Goal: Check status: Check status

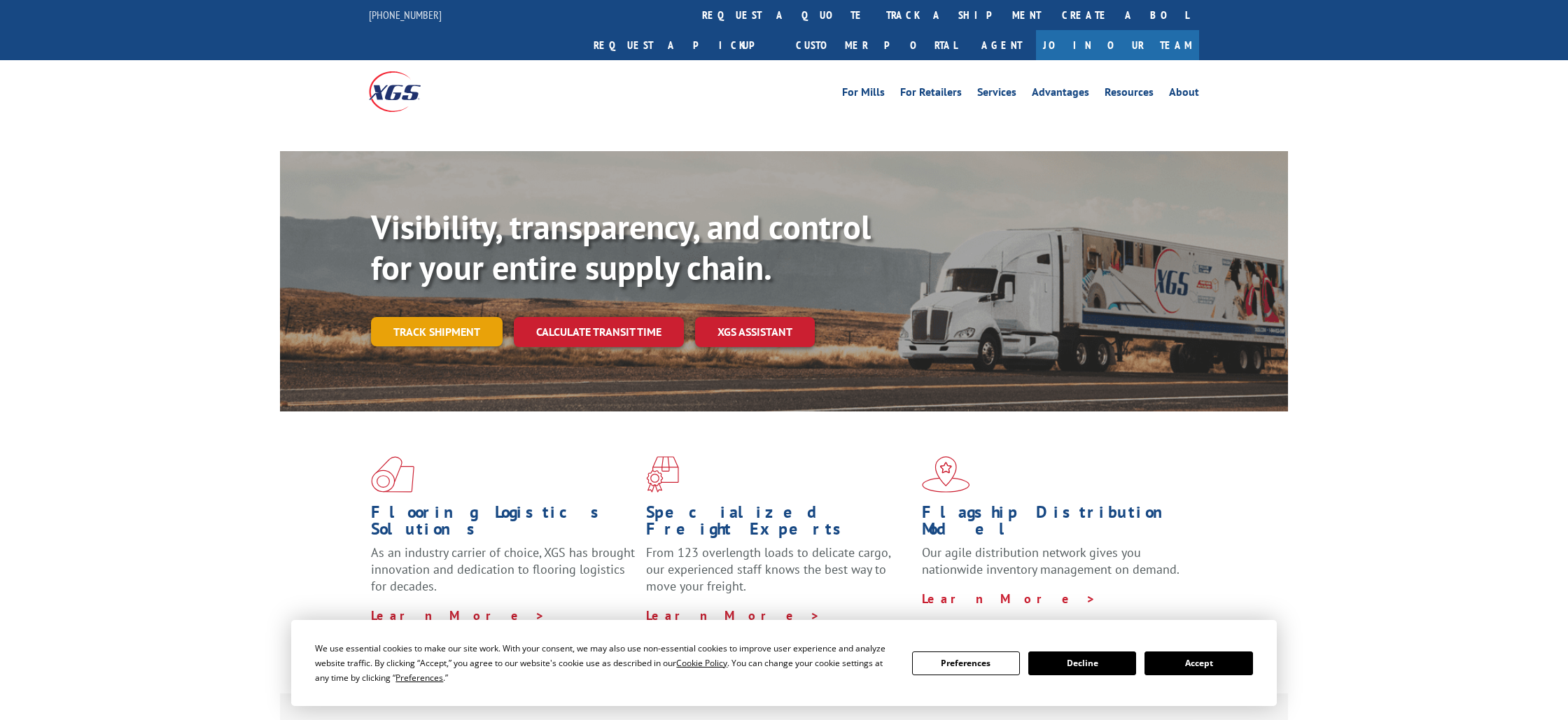
click at [447, 317] on link "Track shipment" at bounding box center [436, 331] width 131 height 29
click at [478, 317] on link "Track shipment" at bounding box center [436, 331] width 131 height 29
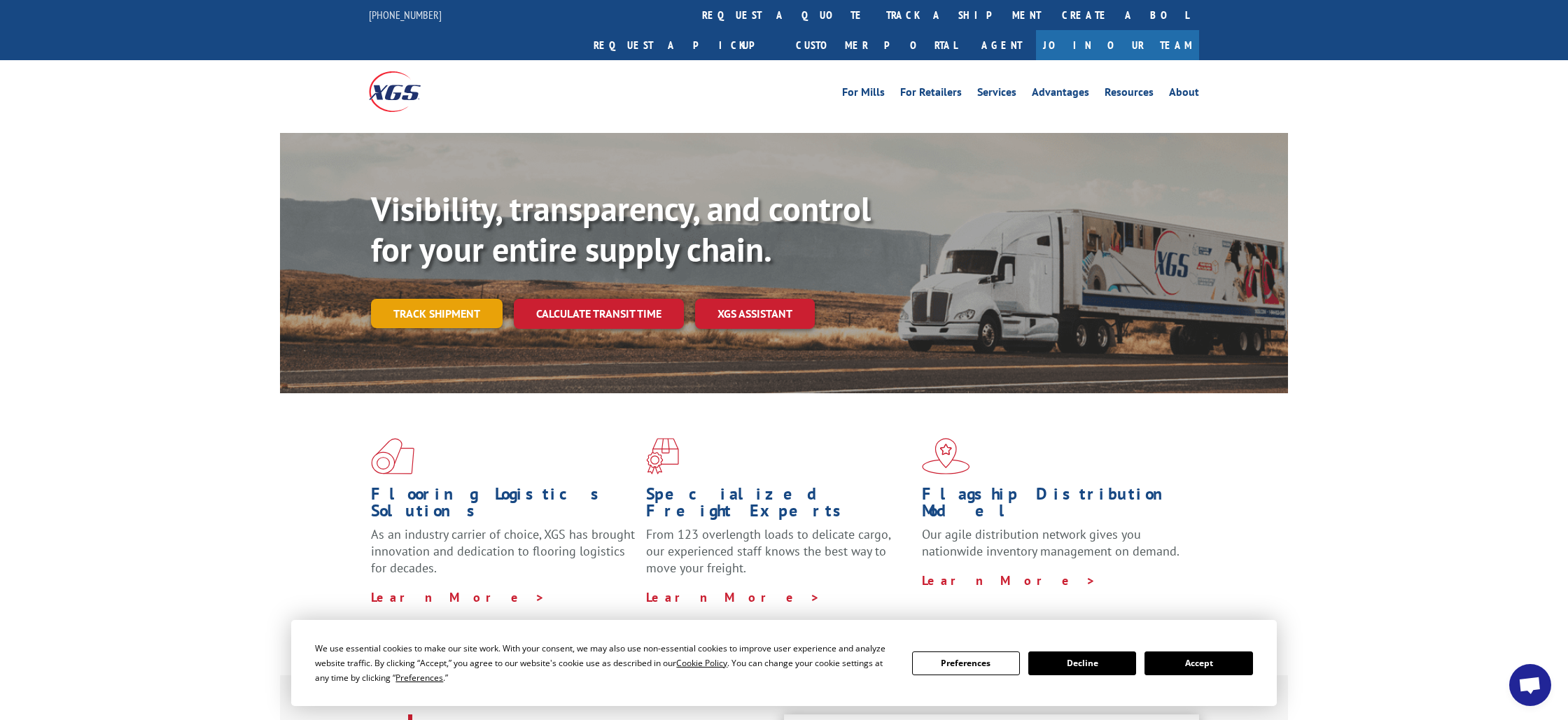
click at [461, 299] on link "Track shipment" at bounding box center [436, 313] width 131 height 29
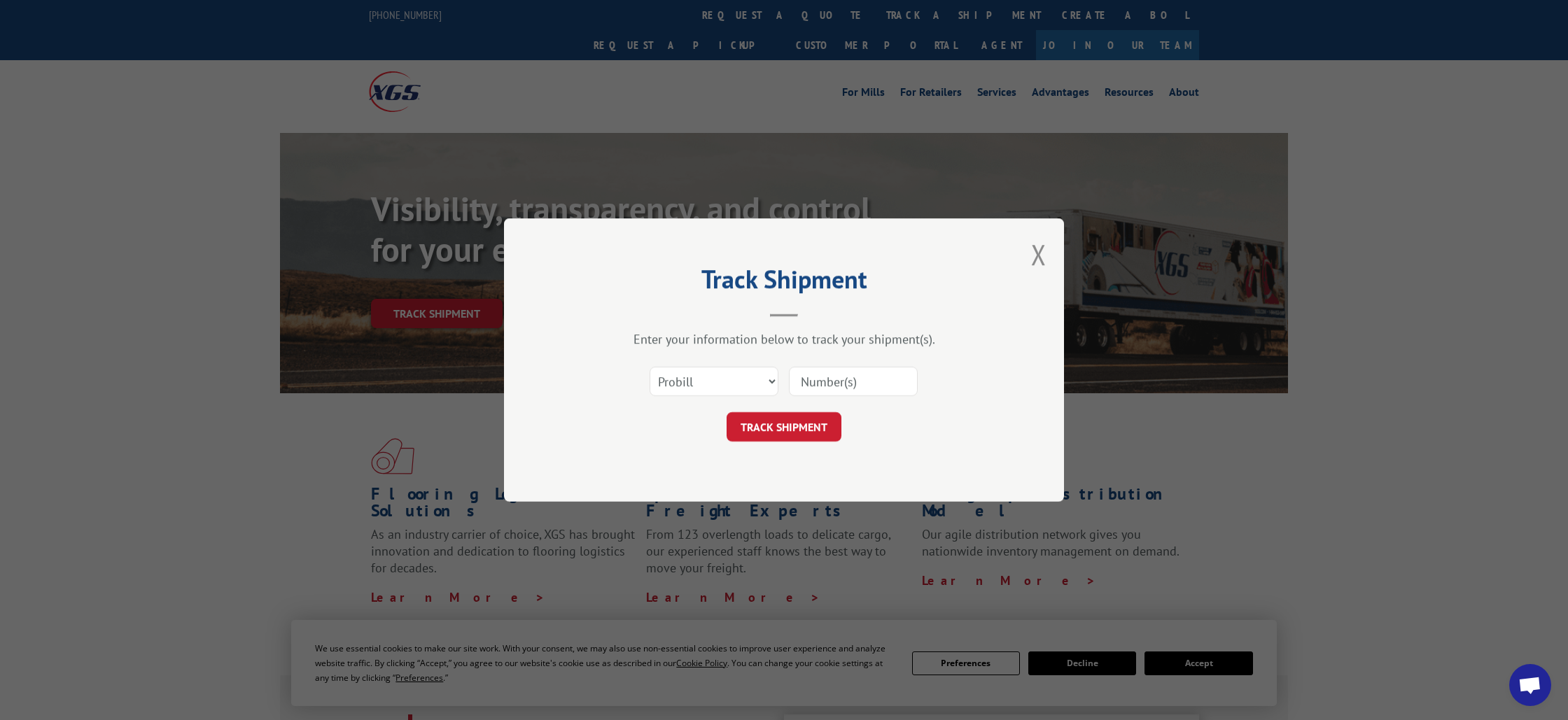
click at [864, 381] on input at bounding box center [853, 381] width 129 height 29
click at [746, 392] on select "Select category... Probill BOL PO" at bounding box center [714, 381] width 129 height 29
select select "bol"
click at [649, 367] on select "Select category... Probill BOL PO" at bounding box center [714, 381] width 129 height 29
click at [861, 384] on input at bounding box center [853, 381] width 129 height 29
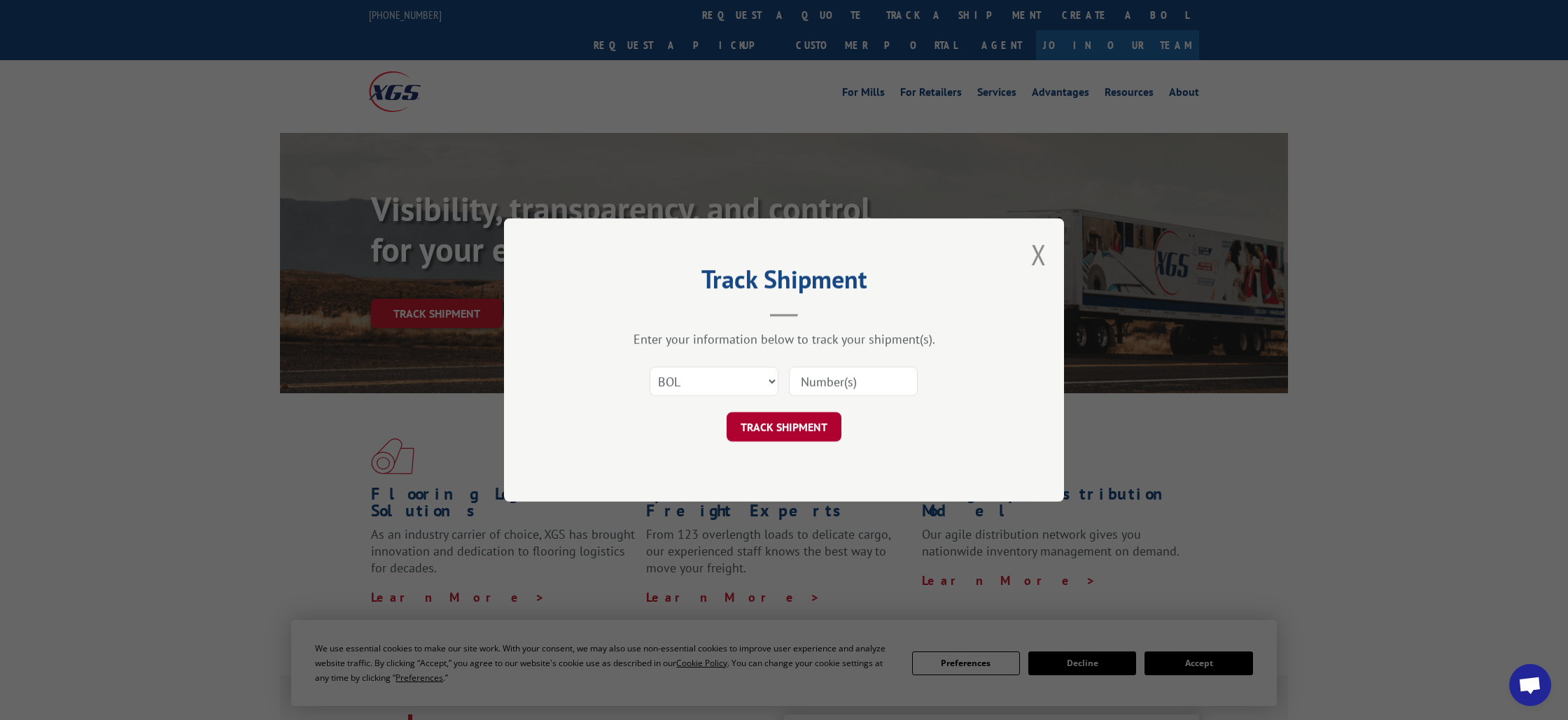
paste input "6757607"
type input "6757607"
click at [796, 429] on button "TRACK SHIPMENT" at bounding box center [784, 427] width 115 height 29
